Goal: Task Accomplishment & Management: Use online tool/utility

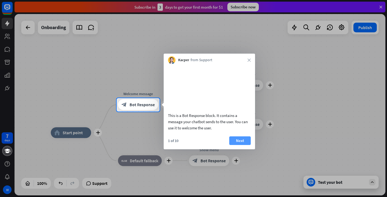
click at [235, 145] on button "Next" at bounding box center [240, 140] width 22 height 9
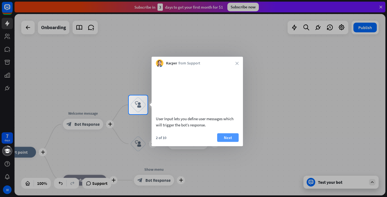
click at [225, 141] on button "Next" at bounding box center [228, 137] width 22 height 9
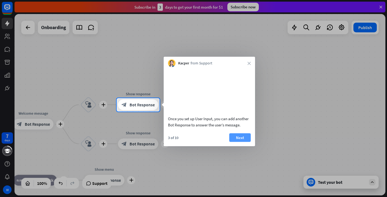
click at [233, 141] on button "Next" at bounding box center [240, 137] width 22 height 9
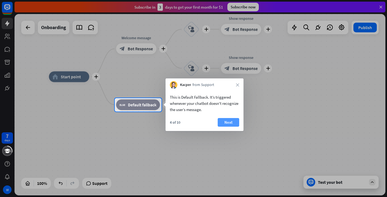
click at [227, 122] on button "Next" at bounding box center [229, 122] width 22 height 9
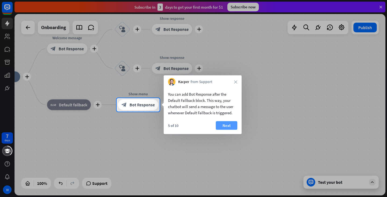
click at [225, 121] on button "Next" at bounding box center [227, 125] width 22 height 9
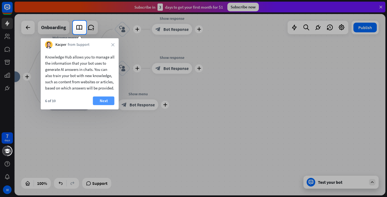
click at [102, 105] on button "Next" at bounding box center [104, 100] width 22 height 9
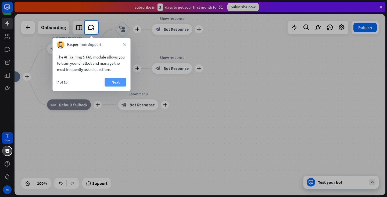
click at [109, 82] on button "Next" at bounding box center [116, 82] width 22 height 9
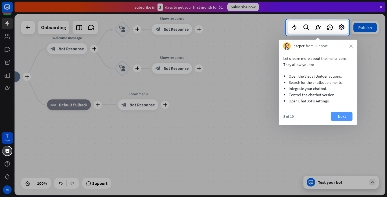
click at [343, 115] on button "Next" at bounding box center [342, 116] width 22 height 9
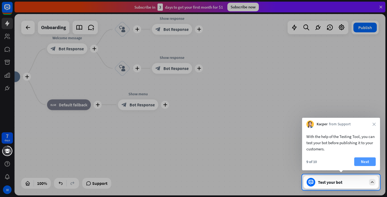
click at [359, 161] on button "Next" at bounding box center [365, 161] width 22 height 9
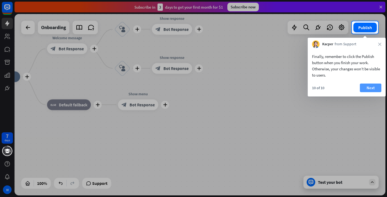
click at [365, 87] on button "Next" at bounding box center [371, 87] width 22 height 9
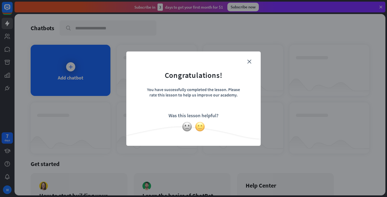
click at [203, 127] on img at bounding box center [200, 126] width 10 height 10
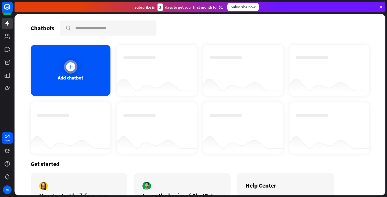
click at [68, 69] on div at bounding box center [70, 66] width 9 height 9
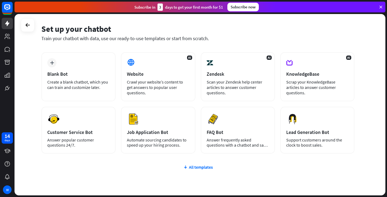
scroll to position [27, 0]
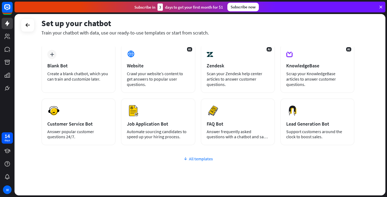
click at [204, 161] on div "All templates" at bounding box center [197, 158] width 313 height 5
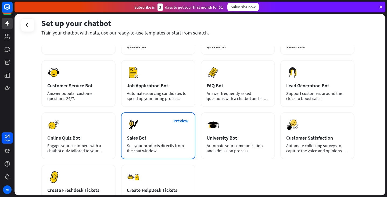
scroll to position [92, 0]
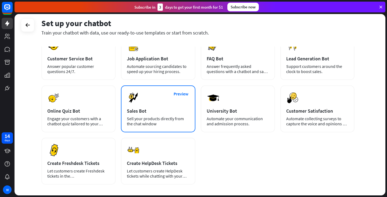
click at [169, 111] on div "Sales Bot" at bounding box center [158, 111] width 62 height 6
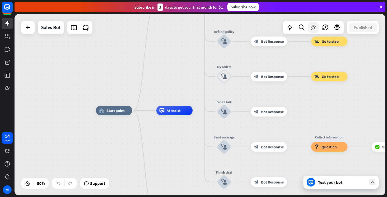
click at [315, 31] on icon at bounding box center [313, 27] width 7 height 7
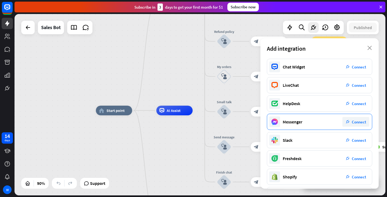
click at [355, 123] on span "Connect" at bounding box center [359, 121] width 14 height 5
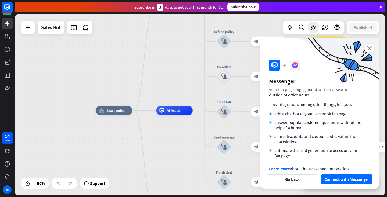
scroll to position [31, 0]
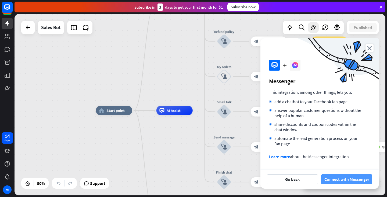
click at [342, 178] on button "Connect with Messenger" at bounding box center [346, 179] width 51 height 10
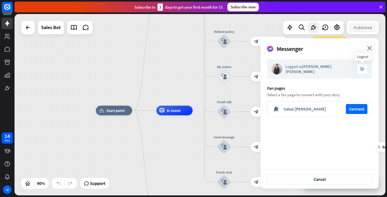
click at [360, 71] on div "logout" at bounding box center [362, 68] width 11 height 11
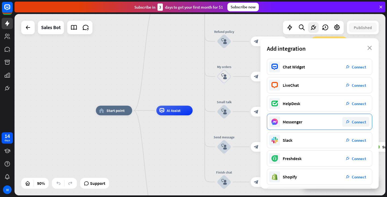
click at [363, 124] on div "plug_integration Connect" at bounding box center [356, 122] width 27 height 10
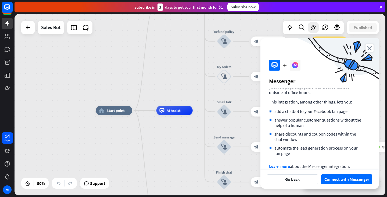
scroll to position [27, 0]
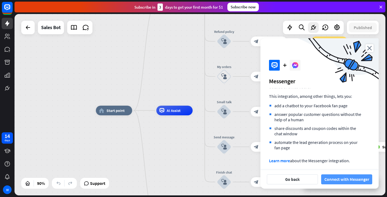
click at [341, 180] on button "Connect with Messenger" at bounding box center [346, 179] width 51 height 10
click at [335, 182] on button "Connect with Messenger" at bounding box center [346, 179] width 51 height 10
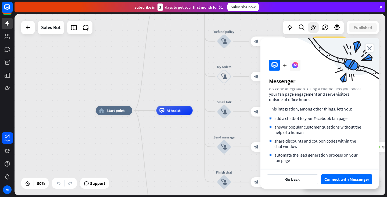
scroll to position [0, 0]
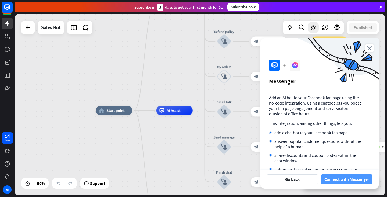
click at [351, 181] on button "Connect with Messenger" at bounding box center [346, 179] width 51 height 10
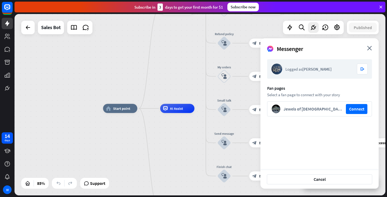
click at [182, 75] on div "home_2 Start point Welcome message block_bot_response Bot Response Main menu bl…" at bounding box center [200, 104] width 371 height 181
click at [92, 60] on div "home_2 Start point Welcome message block_bot_response Bot Response Main menu bl…" at bounding box center [200, 104] width 371 height 181
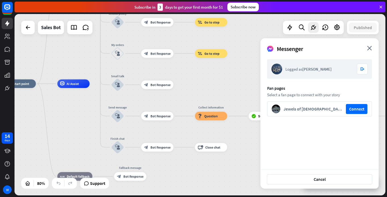
drag, startPoint x: 187, startPoint y: 86, endPoint x: 83, endPoint y: 63, distance: 106.3
click at [83, 63] on div "home_2 Start point Welcome message block_bot_response Bot Response Main menu bl…" at bounding box center [200, 104] width 371 height 181
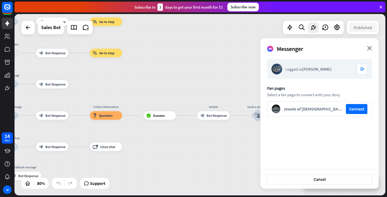
drag, startPoint x: 199, startPoint y: 82, endPoint x: 56, endPoint y: 80, distance: 142.3
click at [61, 82] on div "home_2 Start point Welcome message block_bot_response Bot Response Main menu bl…" at bounding box center [200, 104] width 371 height 181
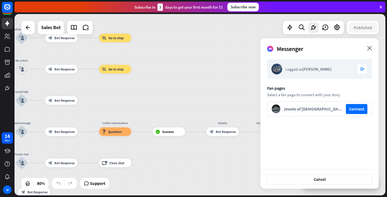
drag, startPoint x: 152, startPoint y: 70, endPoint x: 289, endPoint y: 83, distance: 137.8
click at [289, 83] on div "home_2 Start point Welcome message block_bot_response Bot Response Main menu bl…" at bounding box center [200, 104] width 371 height 181
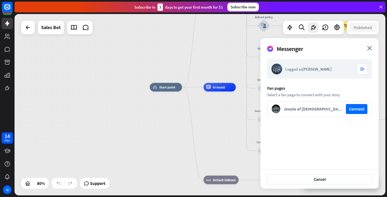
drag, startPoint x: 53, startPoint y: 79, endPoint x: 212, endPoint y: 67, distance: 159.2
click at [212, 67] on div "home_2 Start point Welcome message block_bot_response Bot Response Main menu bl…" at bounding box center [200, 104] width 371 height 181
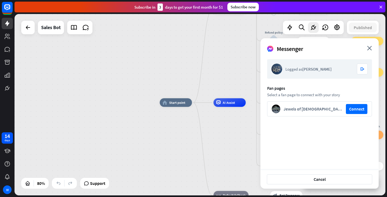
drag, startPoint x: 156, startPoint y: 54, endPoint x: 166, endPoint y: 70, distance: 18.3
click at [166, 70] on div "home_2 Start point Welcome message block_bot_response Bot Response Main menu bl…" at bounding box center [200, 104] width 371 height 181
click at [10, 25] on icon at bounding box center [7, 23] width 6 height 6
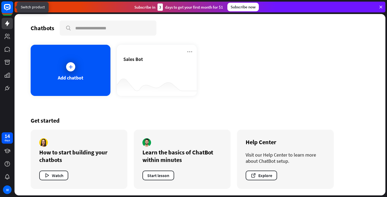
click at [8, 10] on rect at bounding box center [7, 7] width 12 height 12
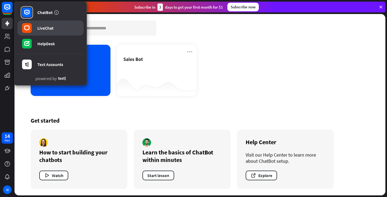
click at [25, 31] on rect at bounding box center [27, 28] width 10 height 10
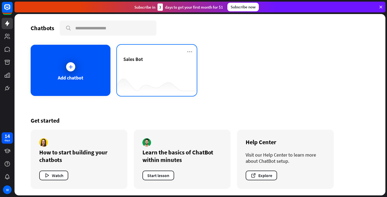
click at [144, 67] on div "Sales Bot" at bounding box center [156, 65] width 67 height 19
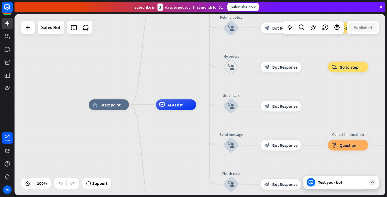
click at [334, 183] on div "Test your bot" at bounding box center [342, 181] width 48 height 5
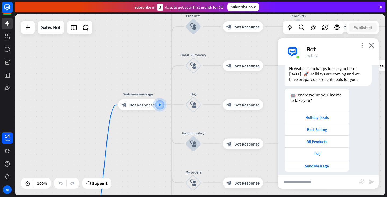
scroll to position [24, 0]
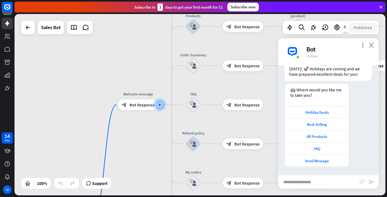
click at [373, 46] on icon "close" at bounding box center [371, 44] width 5 height 5
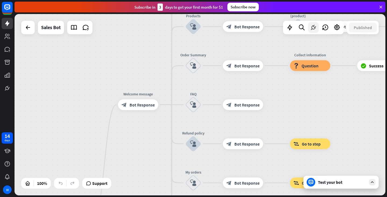
click at [314, 30] on icon at bounding box center [313, 27] width 7 height 7
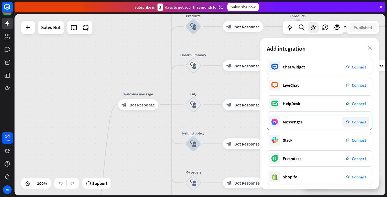
click at [298, 119] on div "Messenger" at bounding box center [293, 121] width 20 height 5
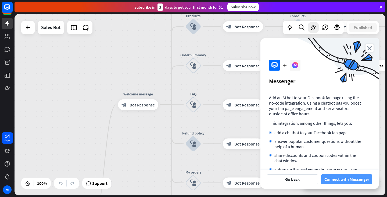
click at [348, 180] on button "Connect with Messenger" at bounding box center [346, 179] width 51 height 10
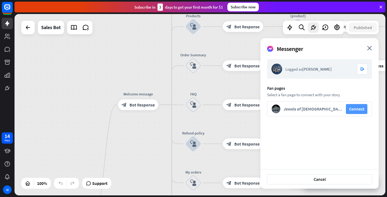
click at [347, 106] on button "Connect" at bounding box center [357, 109] width 22 height 10
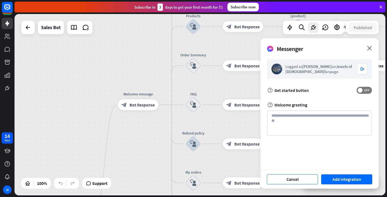
click at [304, 179] on button "Cancel" at bounding box center [292, 179] width 51 height 10
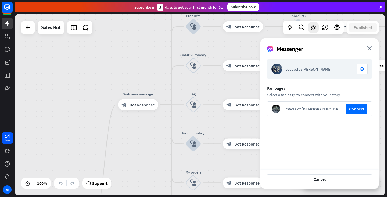
click at [322, 91] on form "Logged as [PERSON_NAME] logout Fan pages Select a fan page to connect with your…" at bounding box center [319, 87] width 105 height 57
click at [367, 46] on div "Messenger close" at bounding box center [320, 46] width 118 height 17
click at [369, 47] on icon "close" at bounding box center [369, 48] width 5 height 5
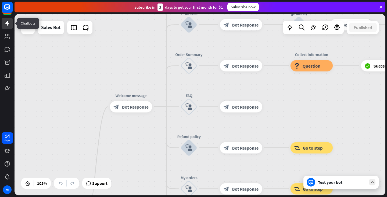
click at [8, 22] on icon at bounding box center [7, 23] width 6 height 6
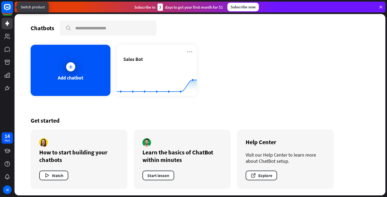
click at [11, 6] on rect at bounding box center [7, 7] width 12 height 12
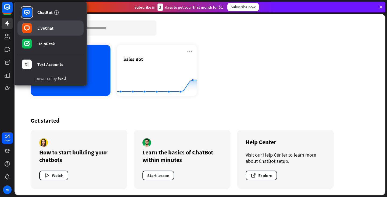
click at [23, 32] on rect at bounding box center [27, 28] width 10 height 10
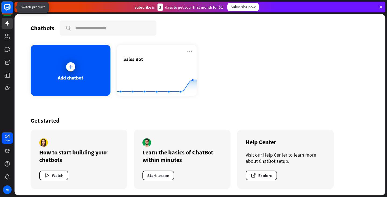
click at [8, 10] on rect at bounding box center [7, 7] width 12 height 12
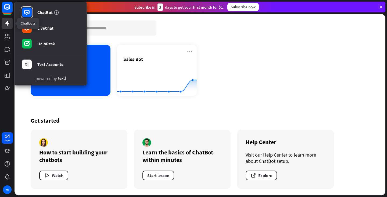
click at [4, 26] on icon at bounding box center [7, 23] width 6 height 6
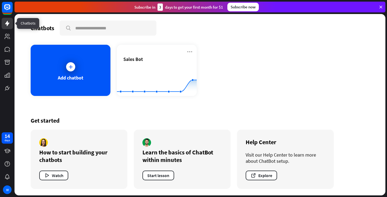
click at [6, 27] on link at bounding box center [7, 23] width 11 height 11
click at [6, 39] on icon at bounding box center [7, 36] width 6 height 6
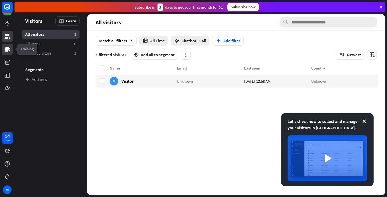
click at [6, 51] on icon at bounding box center [7, 49] width 5 height 5
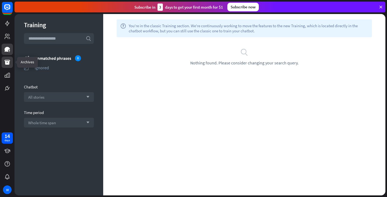
click at [8, 64] on icon at bounding box center [7, 62] width 5 height 5
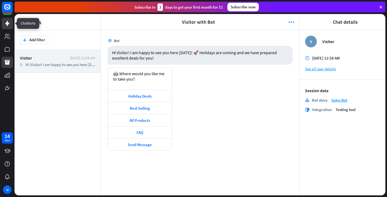
click at [3, 27] on link at bounding box center [7, 23] width 11 height 11
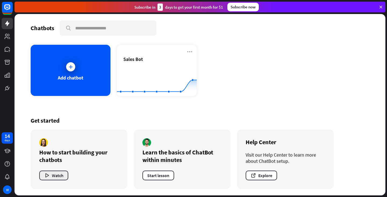
click at [58, 176] on button "Watch" at bounding box center [53, 175] width 29 height 10
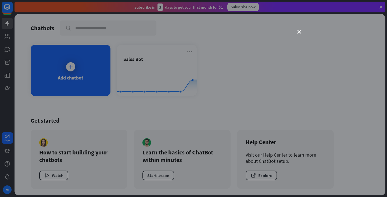
click at [301, 31] on div "close" at bounding box center [193, 98] width 387 height 197
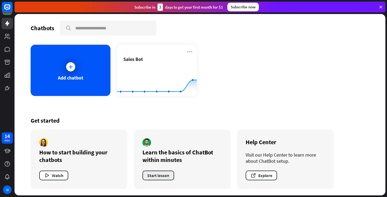
click at [161, 176] on button "Start lesson" at bounding box center [159, 175] width 32 height 10
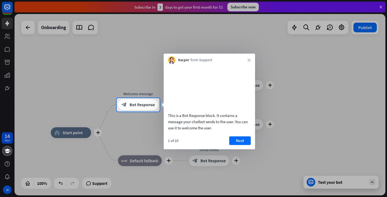
click at [251, 62] on div "Kacper from Support close" at bounding box center [209, 59] width 91 height 10
click at [250, 59] on icon "close" at bounding box center [249, 59] width 3 height 3
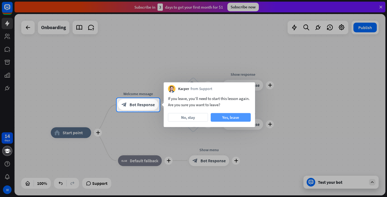
click at [219, 116] on button "Yes, leave" at bounding box center [231, 117] width 40 height 9
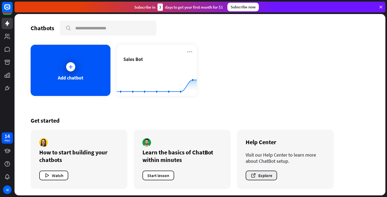
click at [267, 176] on button "Explore" at bounding box center [261, 175] width 31 height 10
